Goal: Find specific page/section: Find specific page/section

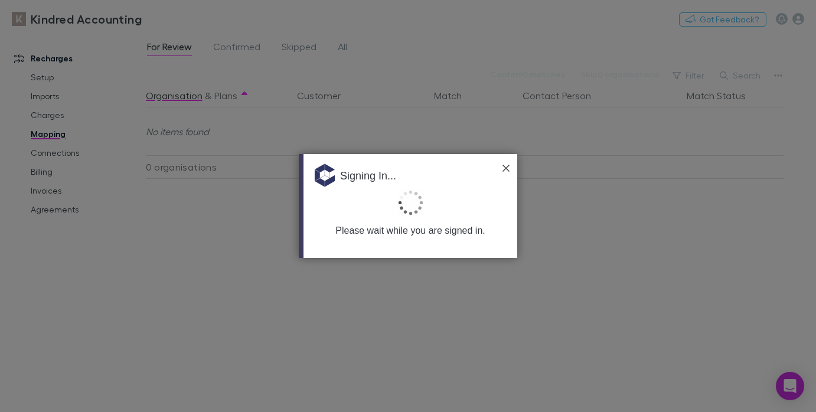
click at [506, 166] on img at bounding box center [505, 168] width 7 height 7
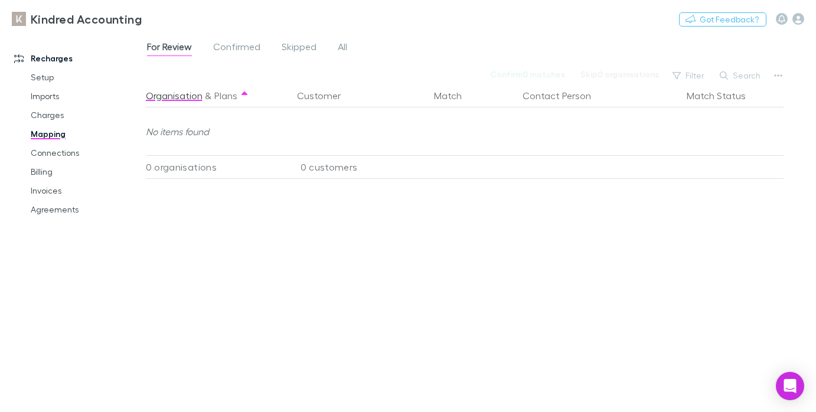
click at [743, 73] on button "Search" at bounding box center [741, 75] width 54 height 14
type input "**********"
click at [66, 205] on link "Agreements" at bounding box center [85, 209] width 133 height 19
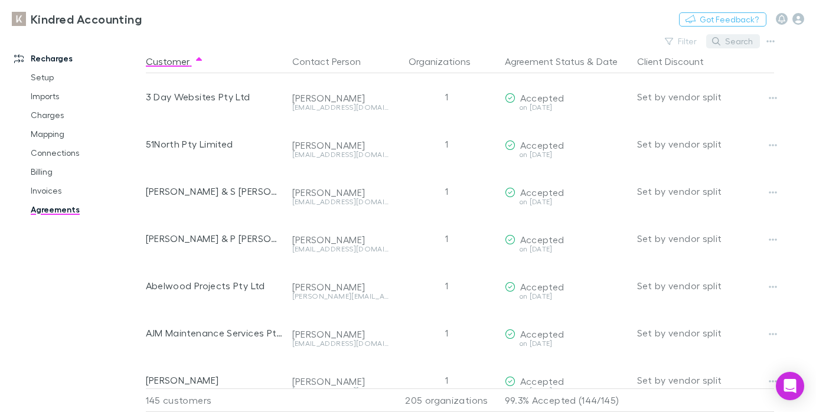
click at [744, 40] on button "Search" at bounding box center [733, 41] width 54 height 14
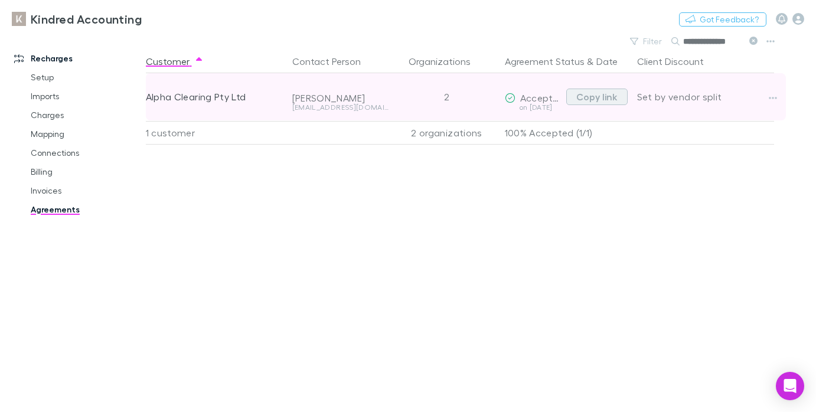
click at [600, 97] on button "Copy link" at bounding box center [596, 97] width 61 height 17
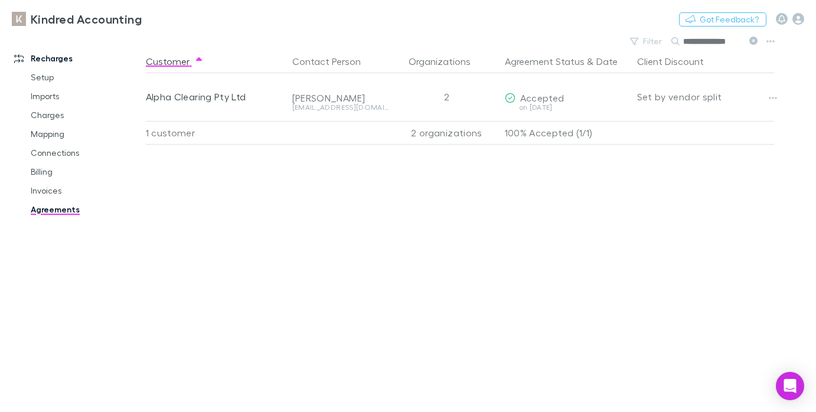
click at [755, 41] on icon at bounding box center [753, 41] width 8 height 8
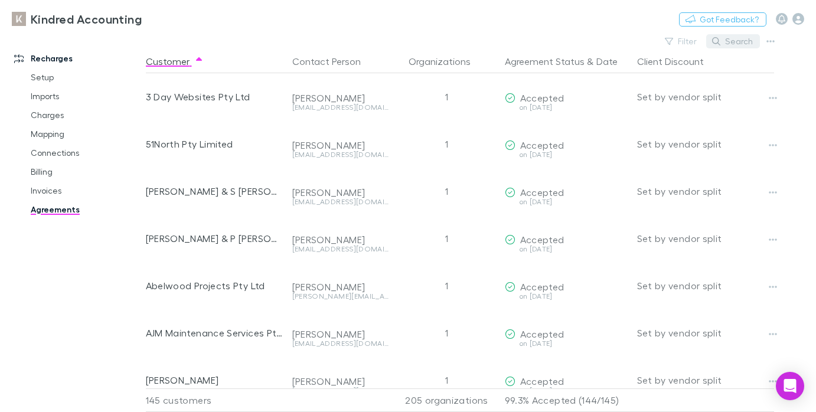
click at [730, 42] on button "Search" at bounding box center [733, 41] width 54 height 14
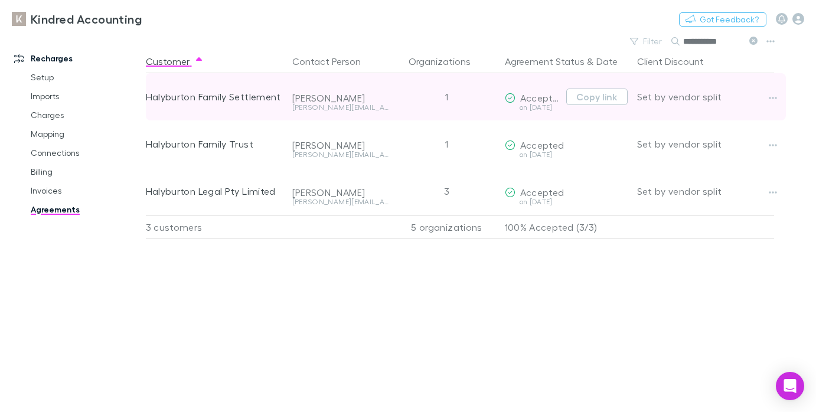
type input "**********"
click at [284, 112] on div "Halyburton Family Settlement" at bounding box center [217, 96] width 142 height 47
click at [600, 93] on button "Copy link" at bounding box center [596, 97] width 61 height 17
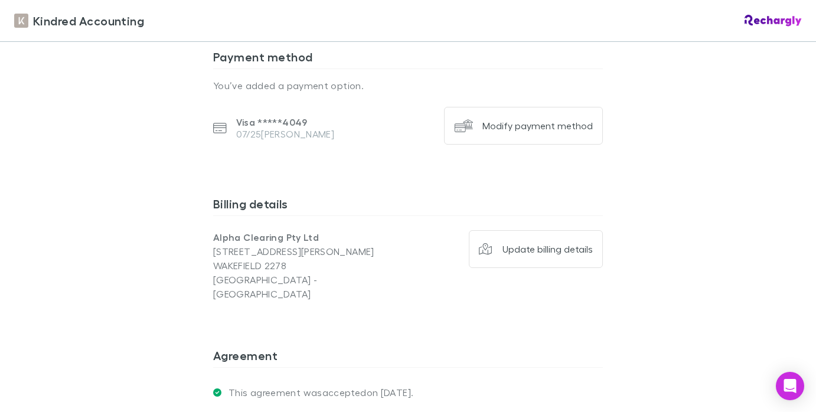
scroll to position [1453, 0]
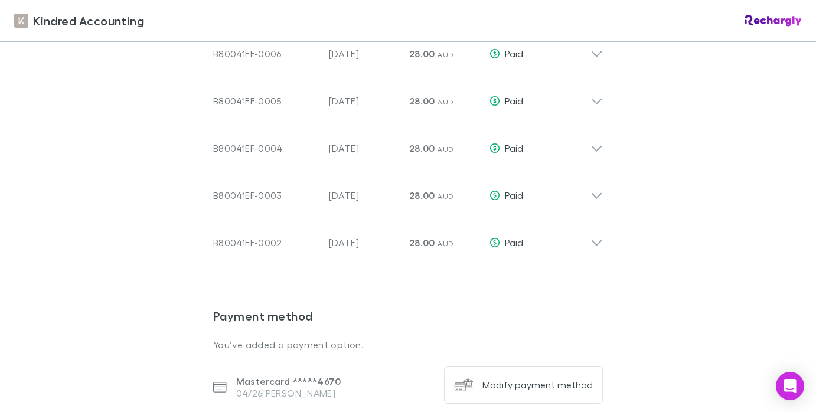
scroll to position [1134, 0]
